Goal: Complete application form

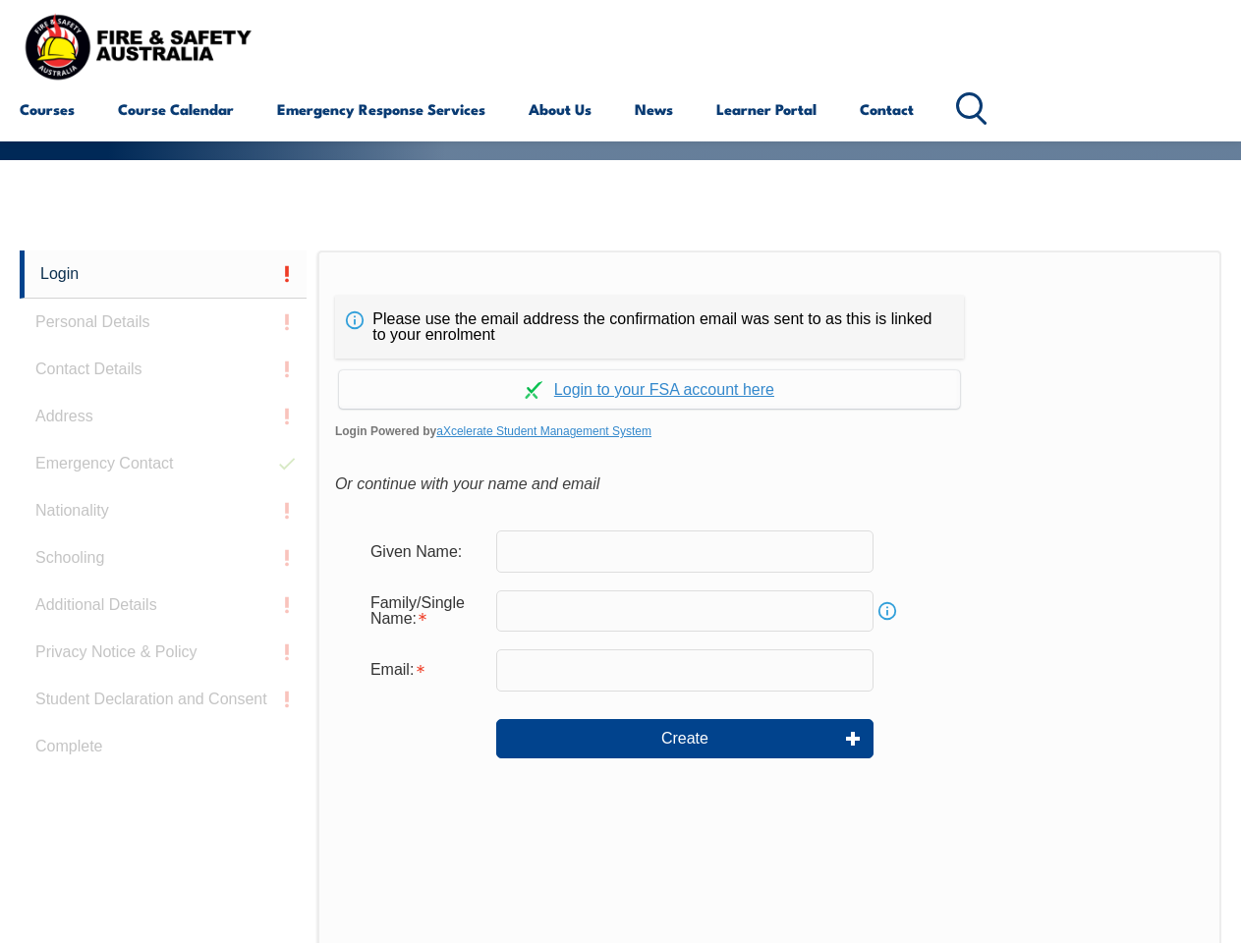
click at [620, 300] on div "Please use the email address the confirmation email was sent to as this is link…" at bounding box center [649, 327] width 629 height 63
click at [620, 596] on input "text" at bounding box center [684, 610] width 377 height 41
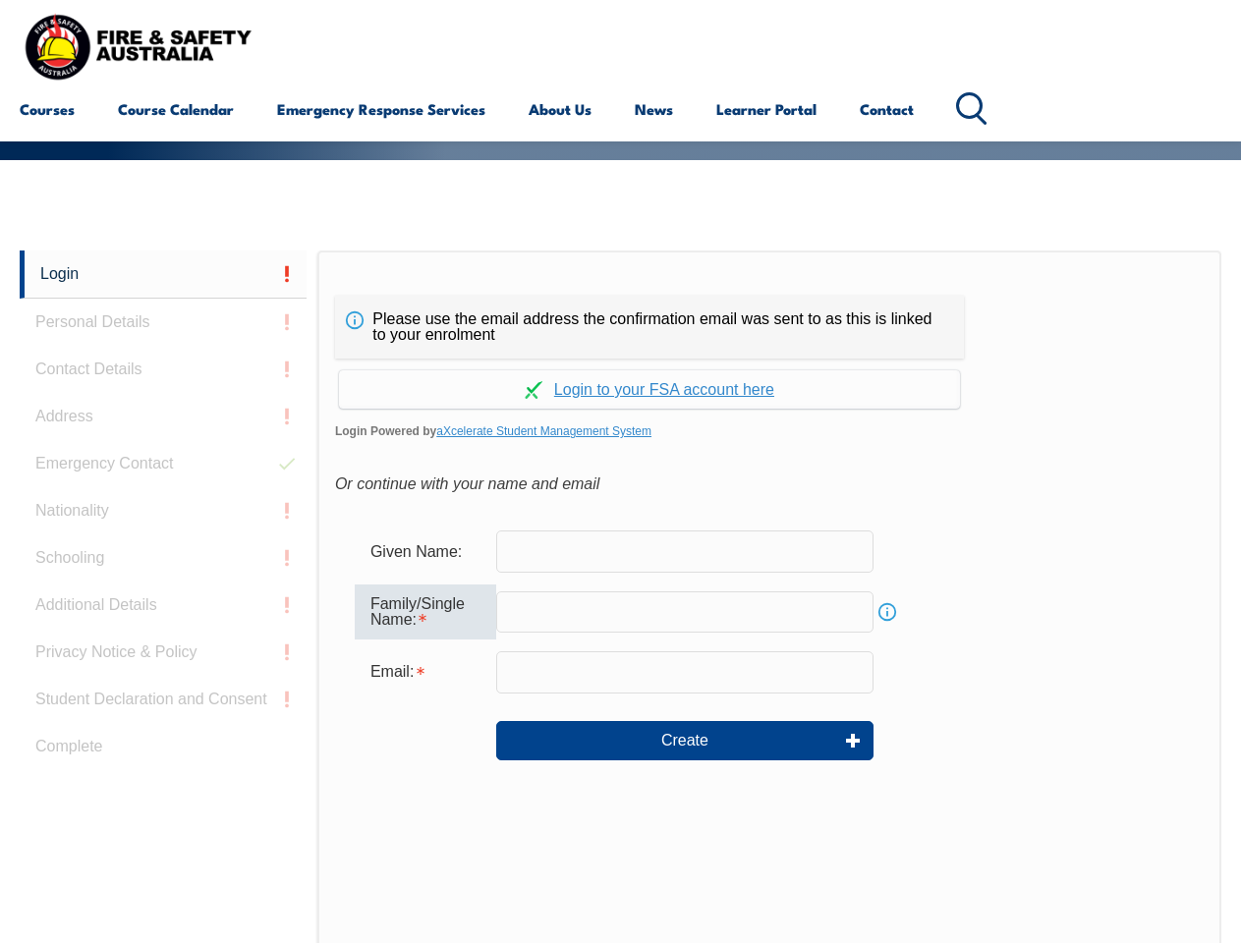
click at [163, 274] on link "Login" at bounding box center [163, 275] width 287 height 48
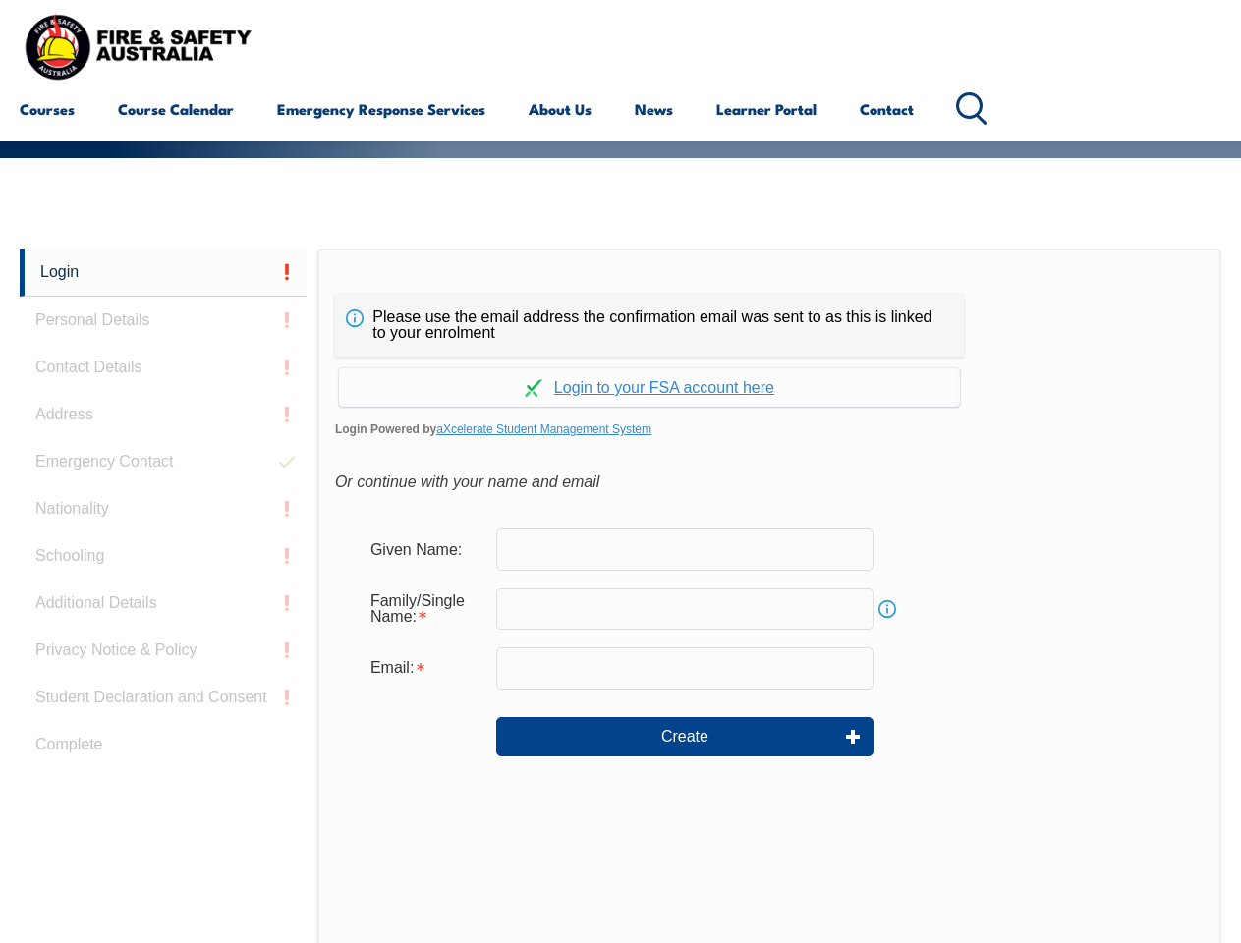
click at [163, 322] on div "Login Personal Details Contact Details Address Emergency Contact Nationality Sc…" at bounding box center [169, 740] width 298 height 982
click at [163, 369] on div "Login Personal Details Contact Details Address Emergency Contact Nationality Sc…" at bounding box center [169, 740] width 298 height 982
click at [163, 417] on div "Login Personal Details Contact Details Address Emergency Contact Nationality Sc…" at bounding box center [169, 740] width 298 height 982
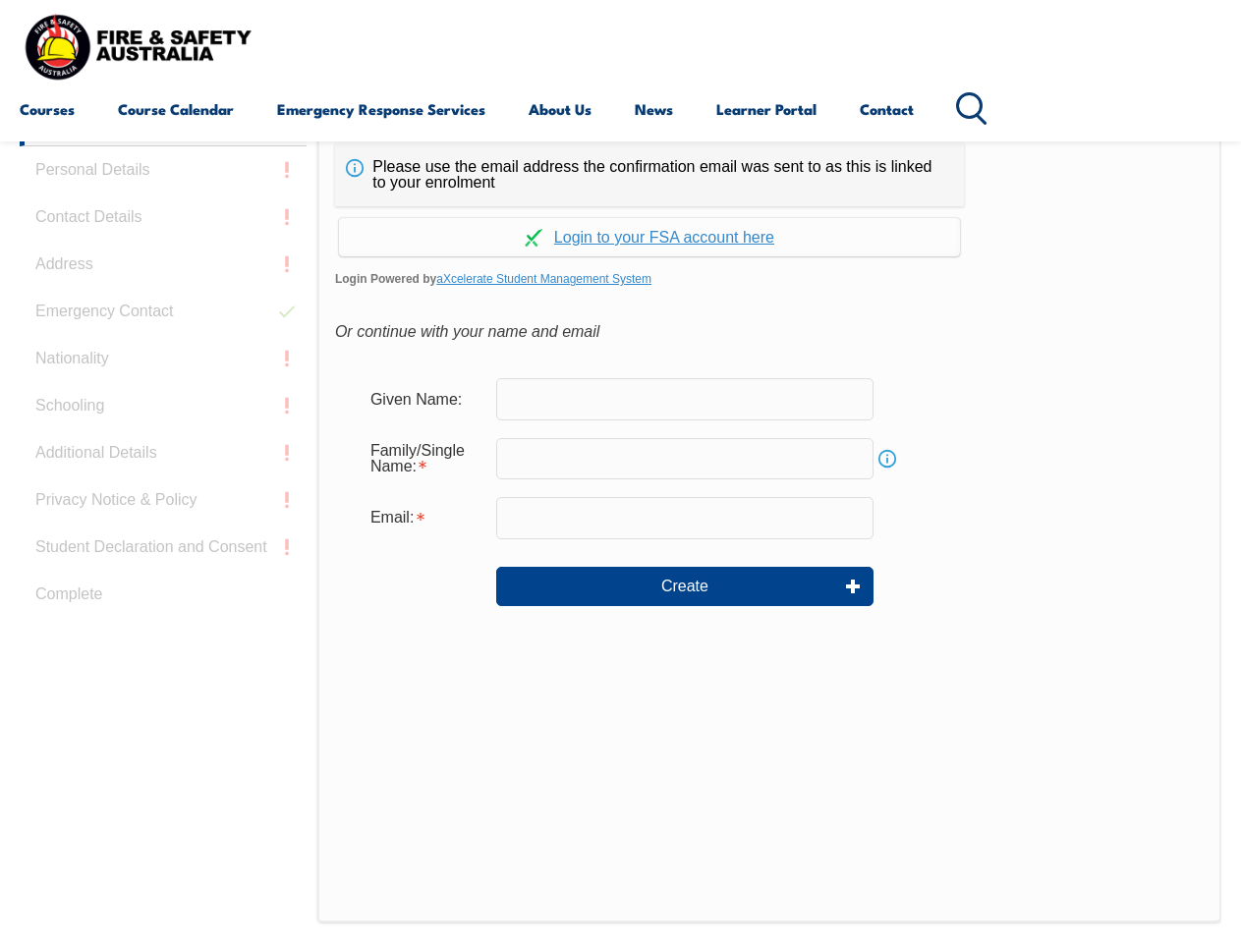
click at [163, 464] on div "Login Personal Details Contact Details Address Emergency Contact Nationality Sc…" at bounding box center [169, 589] width 298 height 982
click at [163, 511] on div "Login Personal Details Contact Details Address Emergency Contact Nationality Sc…" at bounding box center [169, 589] width 298 height 982
click at [163, 558] on div "Login Personal Details Contact Details Address Emergency Contact Nationality Sc…" at bounding box center [169, 589] width 298 height 982
click at [163, 605] on div "Login Personal Details Contact Details Address Emergency Contact Nationality Sc…" at bounding box center [169, 589] width 298 height 982
